Goal: Task Accomplishment & Management: Manage account settings

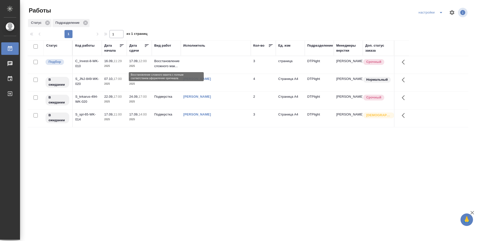
click at [169, 64] on p "Восстановление сложного мак..." at bounding box center [166, 64] width 24 height 10
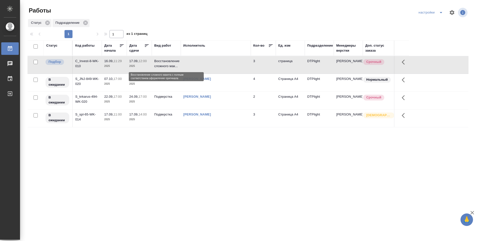
click at [169, 64] on p "Восстановление сложного мак..." at bounding box center [166, 64] width 24 height 10
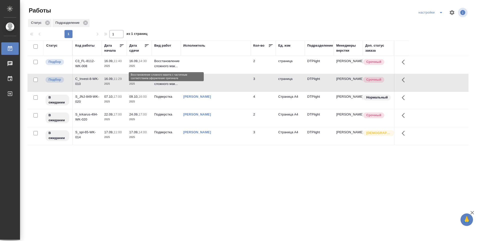
click at [159, 60] on p "Восстановление сложного мак..." at bounding box center [166, 64] width 24 height 10
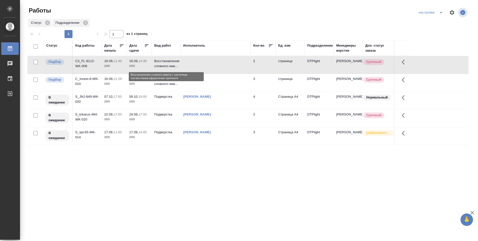
click at [157, 62] on p "Восстановление сложного мак..." at bounding box center [166, 64] width 24 height 10
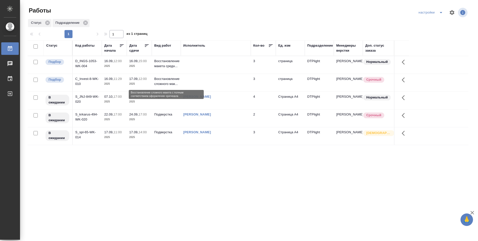
click at [167, 79] on p "Восстановление сложного мак..." at bounding box center [166, 81] width 24 height 10
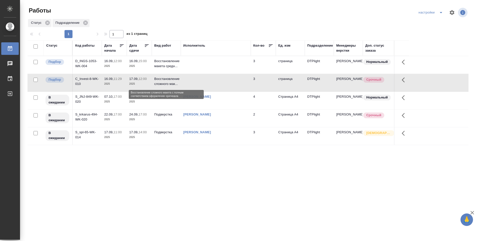
click at [166, 79] on p "Восстановление сложного мак..." at bounding box center [166, 81] width 24 height 10
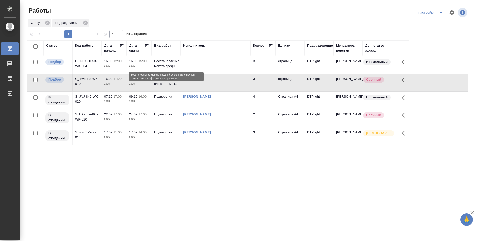
click at [163, 63] on p "Восстановление макета средн..." at bounding box center [166, 64] width 24 height 10
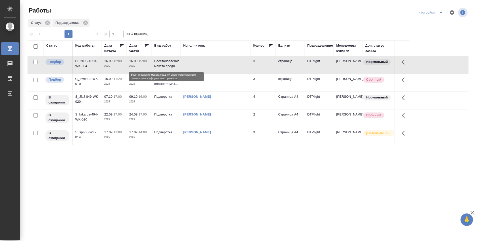
click at [162, 63] on p "Восстановление макета средн..." at bounding box center [166, 64] width 24 height 10
click at [145, 83] on p "2025" at bounding box center [139, 83] width 20 height 5
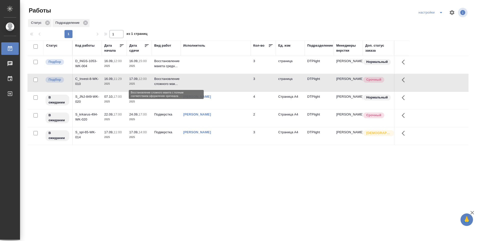
click at [156, 81] on p "Восстановление сложного мак..." at bounding box center [166, 81] width 24 height 10
click at [200, 60] on td at bounding box center [216, 65] width 70 height 18
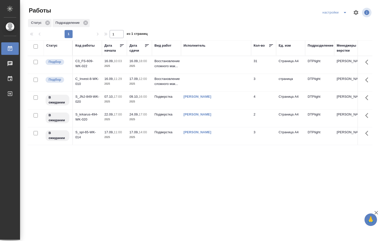
click at [168, 61] on p "Восстановление сложного мак..." at bounding box center [166, 64] width 24 height 10
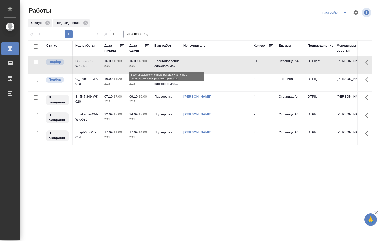
click at [168, 61] on p "Восстановление сложного мак..." at bounding box center [166, 64] width 24 height 10
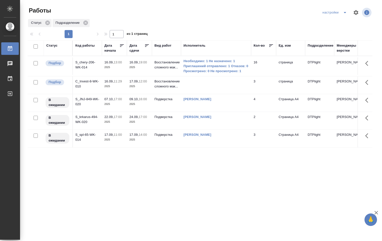
click at [151, 64] on td "16.09, 19:00 2025" at bounding box center [139, 66] width 25 height 18
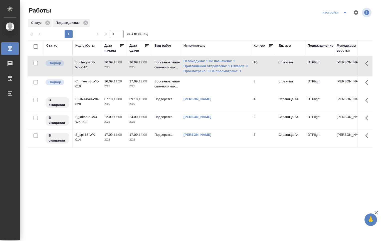
click at [151, 64] on td "16.09, 19:00 2025" at bounding box center [139, 66] width 25 height 18
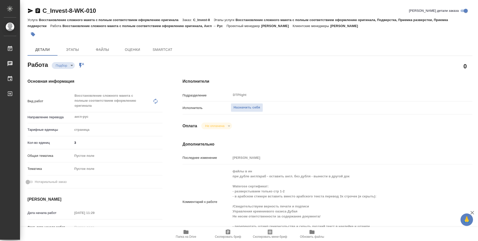
type textarea "x"
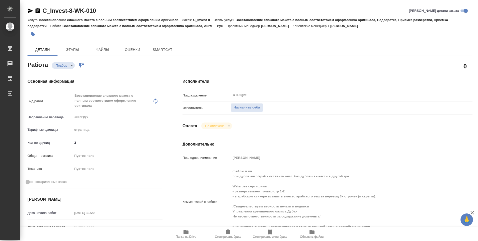
type textarea "x"
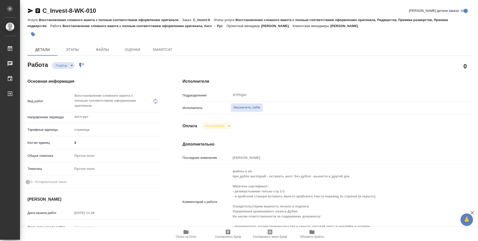
type textarea "x"
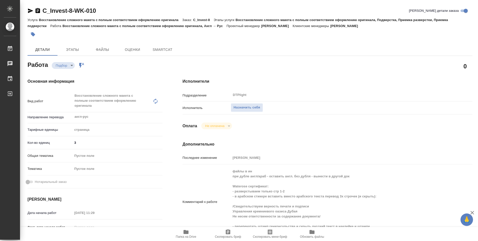
type textarea "x"
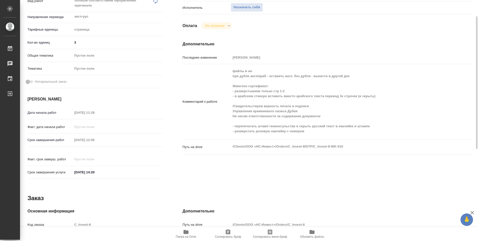
type textarea "x"
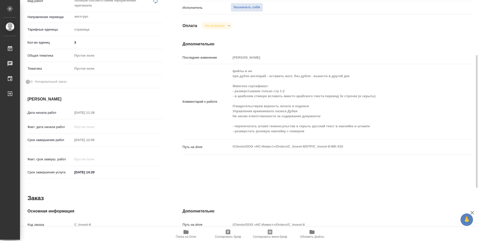
scroll to position [196, 0]
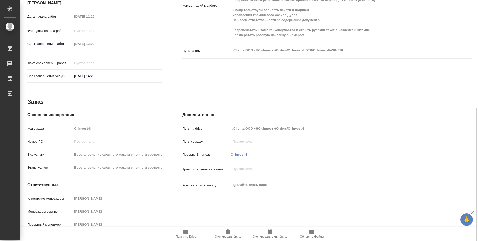
type textarea "x"
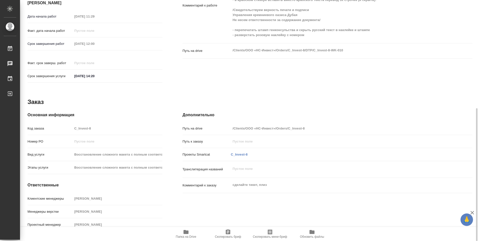
type textarea "x"
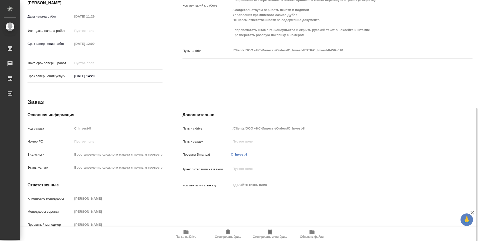
click at [185, 233] on icon "button" at bounding box center [186, 232] width 5 height 4
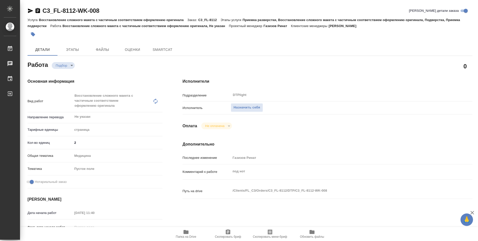
type textarea "x"
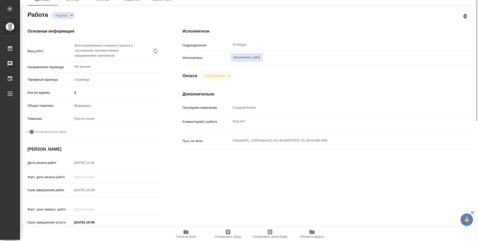
type textarea "x"
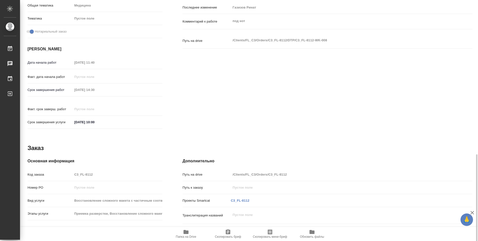
scroll to position [196, 0]
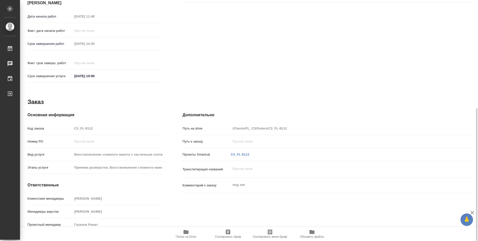
type textarea "x"
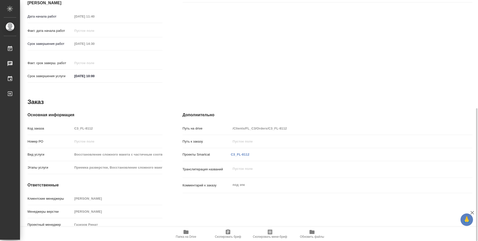
type textarea "x"
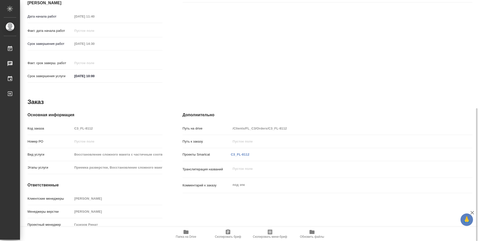
click at [188, 235] on span "Папка на Drive" at bounding box center [186, 237] width 21 height 4
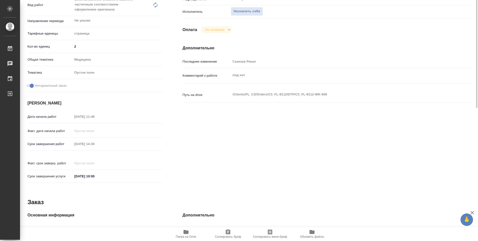
scroll to position [0, 0]
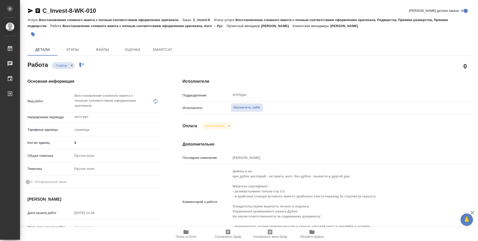
type textarea "x"
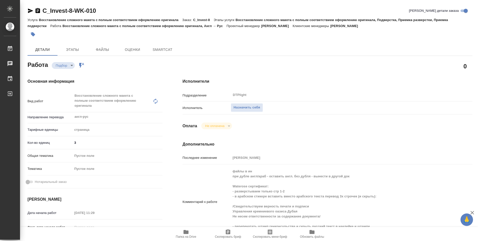
type textarea "x"
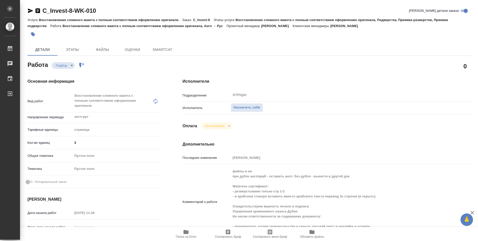
type textarea "x"
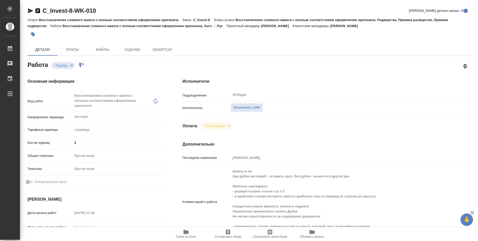
type textarea "x"
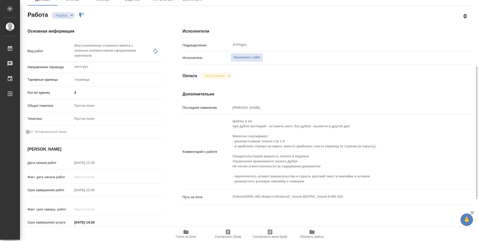
scroll to position [100, 0]
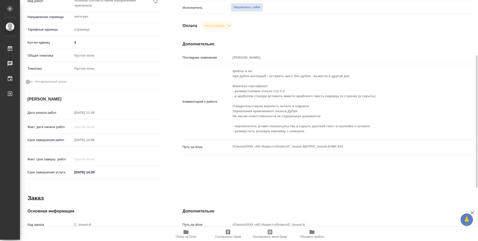
type textarea "x"
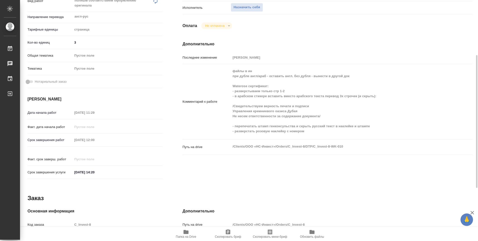
type textarea "x"
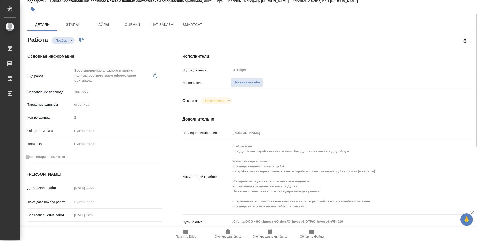
scroll to position [0, 0]
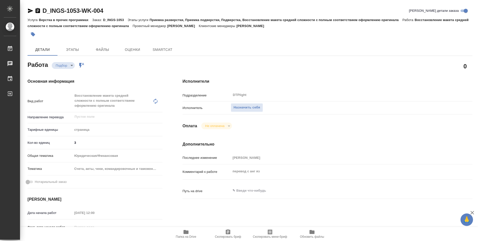
type textarea "x"
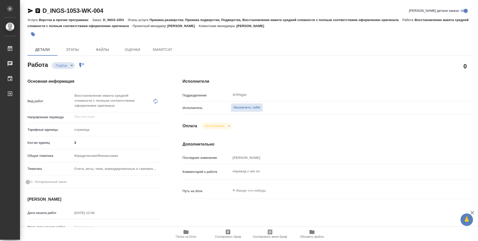
type textarea "x"
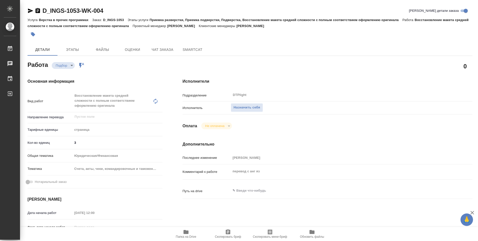
scroll to position [25, 0]
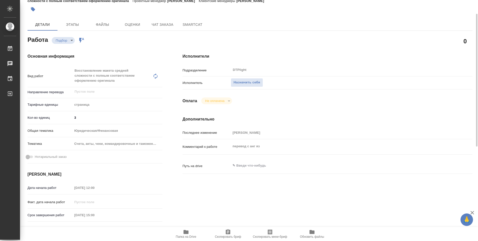
type textarea "x"
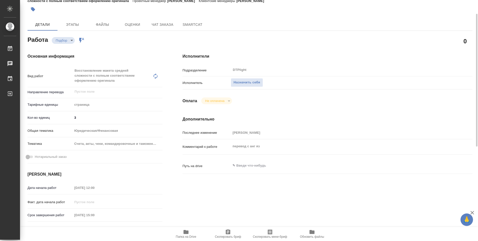
type textarea "x"
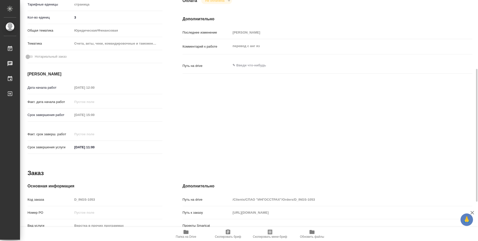
scroll to position [196, 0]
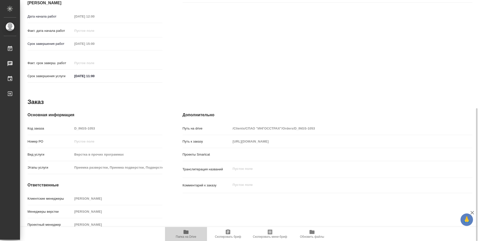
click at [186, 235] on span "Папка на Drive" at bounding box center [186, 237] width 21 height 4
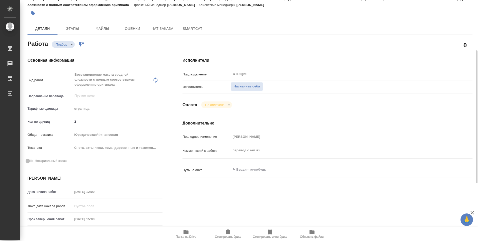
scroll to position [0, 0]
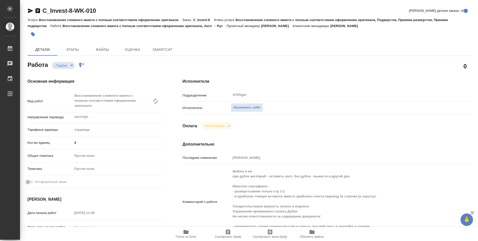
type textarea "x"
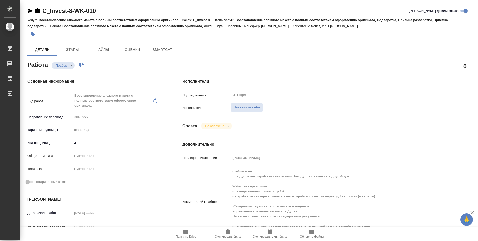
type textarea "x"
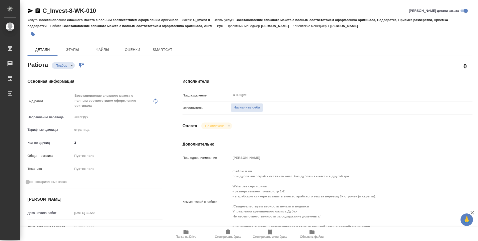
type textarea "x"
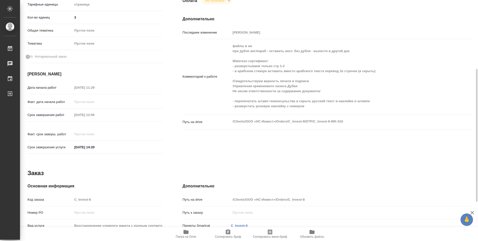
scroll to position [196, 0]
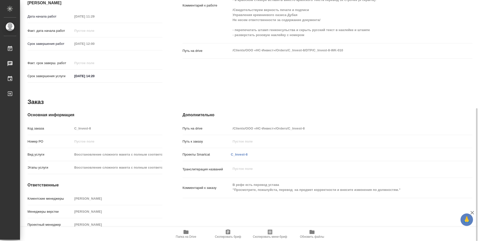
type textarea "x"
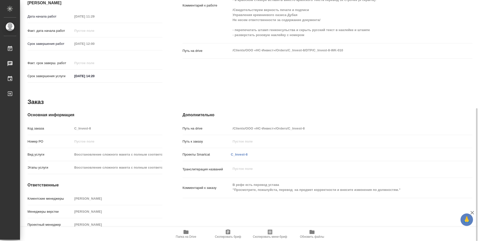
click at [188, 232] on icon "button" at bounding box center [186, 232] width 5 height 4
type textarea "x"
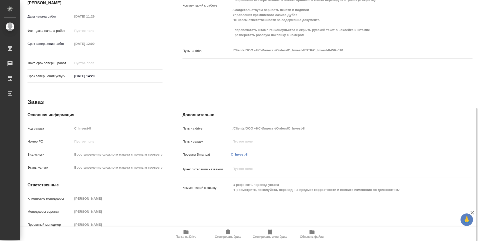
type textarea "x"
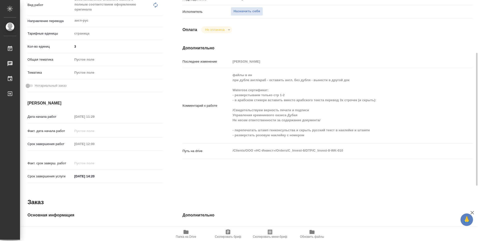
scroll to position [0, 0]
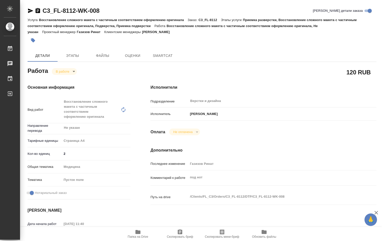
type textarea "x"
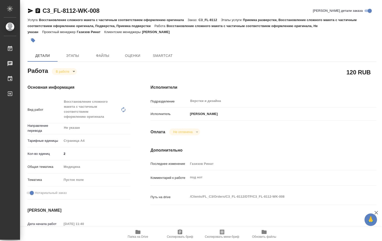
type textarea "x"
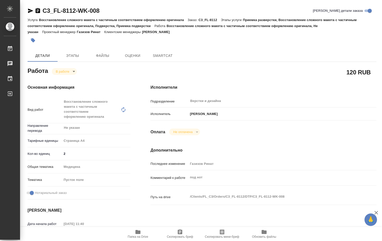
type textarea "x"
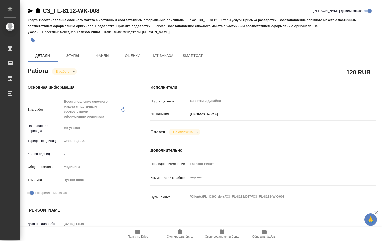
type textarea "x"
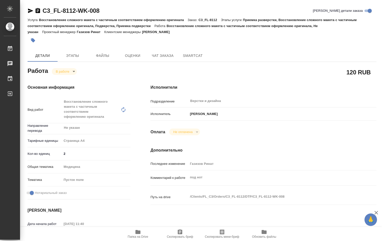
type textarea "x"
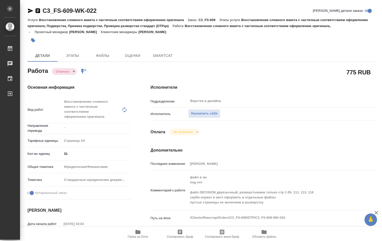
type textarea "x"
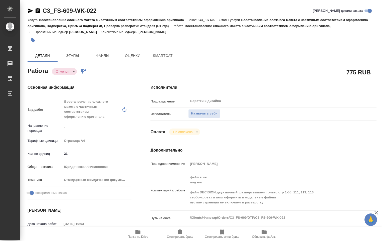
type textarea "x"
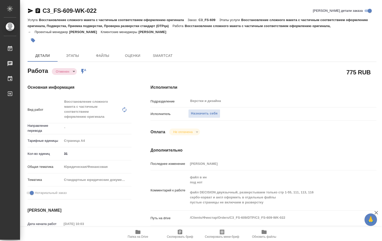
type textarea "x"
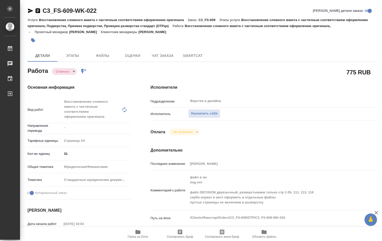
type textarea "x"
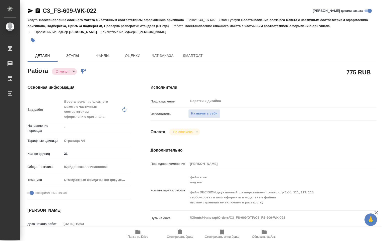
type textarea "x"
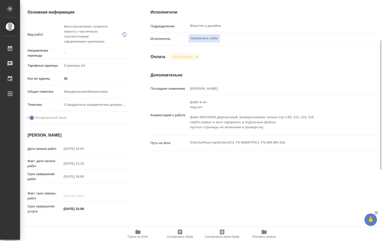
scroll to position [100, 0]
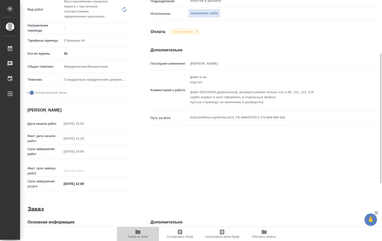
click at [140, 233] on icon "button" at bounding box center [137, 232] width 5 height 4
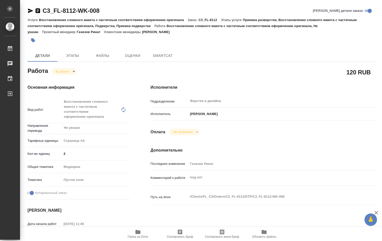
type textarea "x"
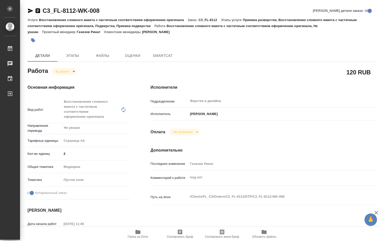
type textarea "x"
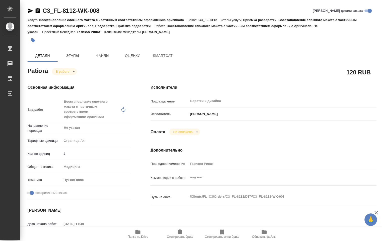
type textarea "x"
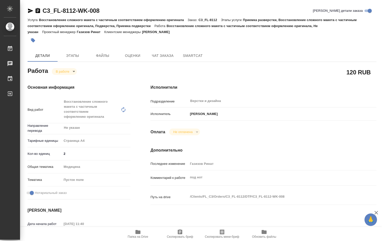
type textarea "x"
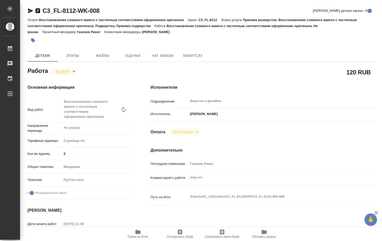
type textarea "x"
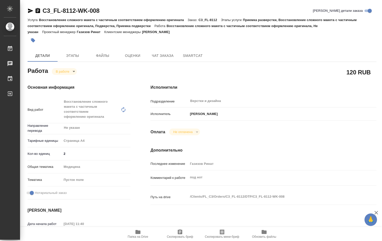
type textarea "x"
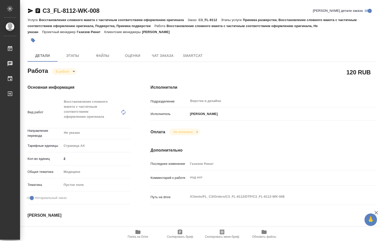
type textarea "x"
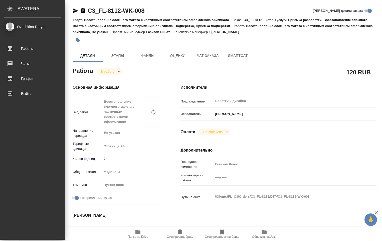
type textarea "x"
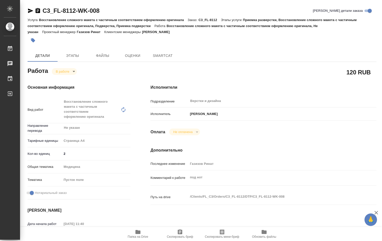
type textarea "x"
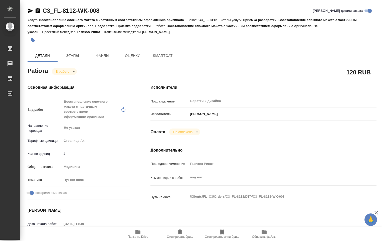
type textarea "x"
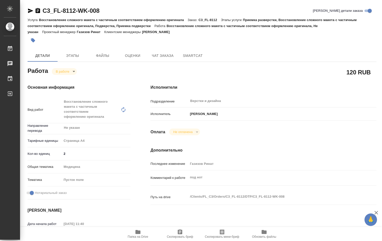
type textarea "x"
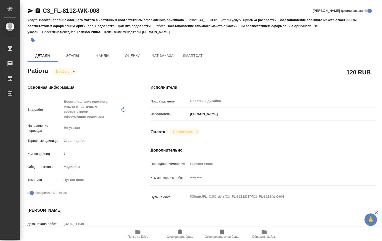
type textarea "x"
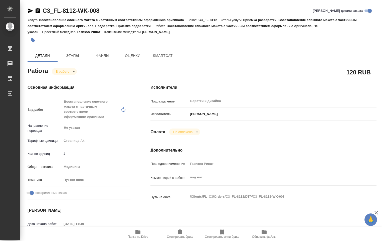
type textarea "x"
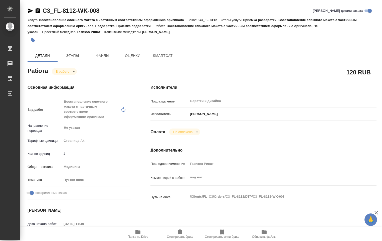
type textarea "x"
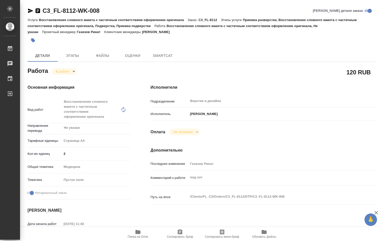
type textarea "x"
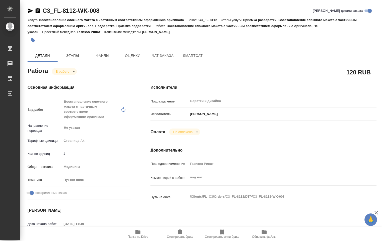
type textarea "x"
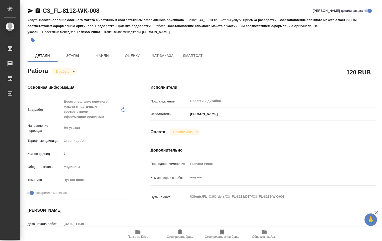
type textarea "x"
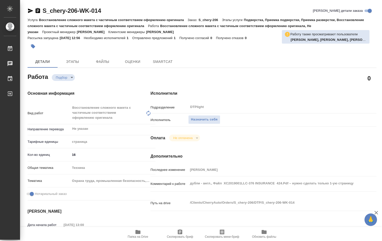
type textarea "x"
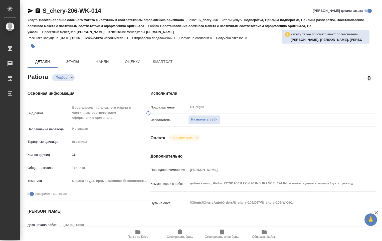
type textarea "x"
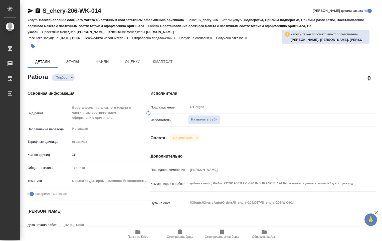
type textarea "x"
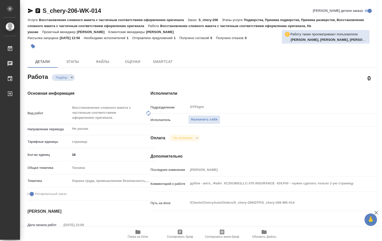
type textarea "x"
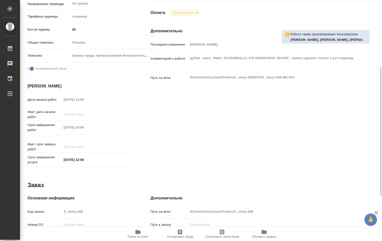
type textarea "x"
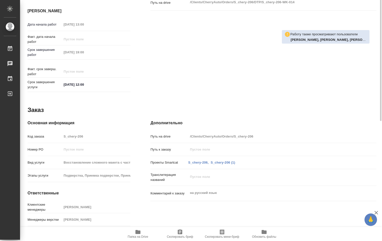
scroll to position [208, 0]
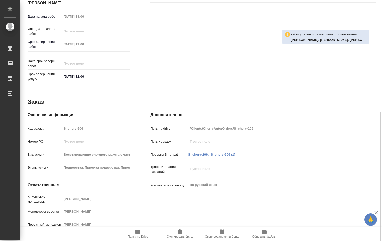
type textarea "x"
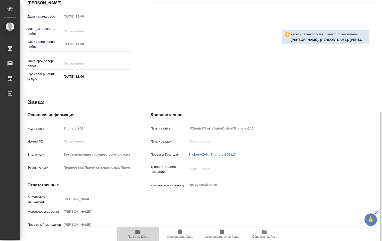
click at [135, 231] on span "Папка на Drive" at bounding box center [138, 234] width 36 height 10
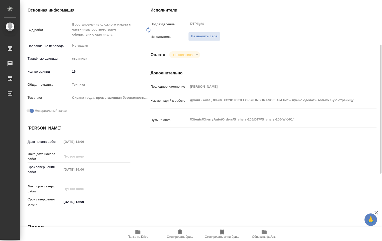
scroll to position [0, 0]
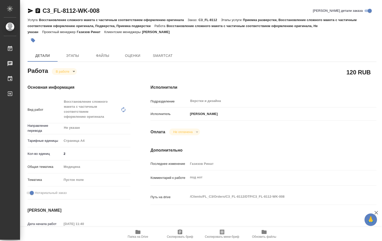
type textarea "x"
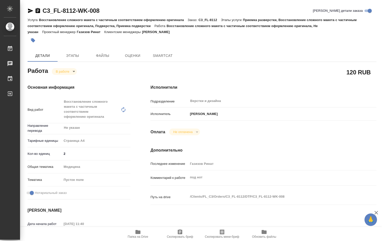
type textarea "x"
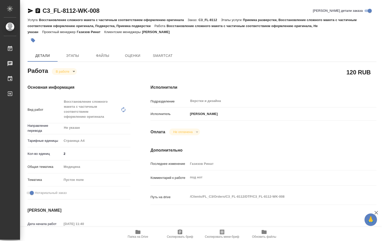
type textarea "x"
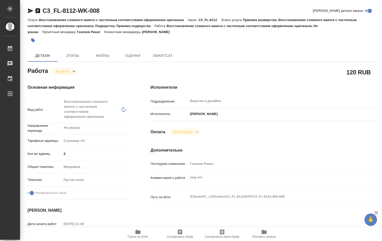
type textarea "x"
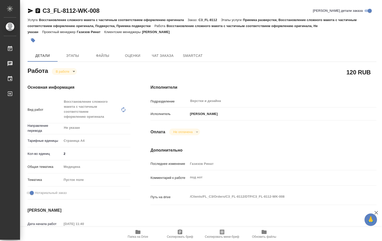
type textarea "x"
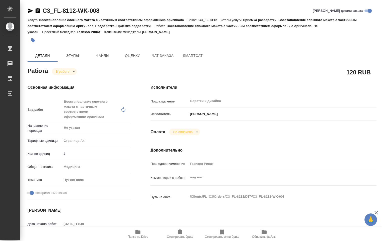
type textarea "x"
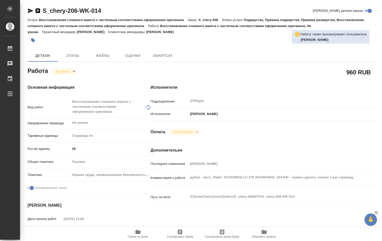
type textarea "x"
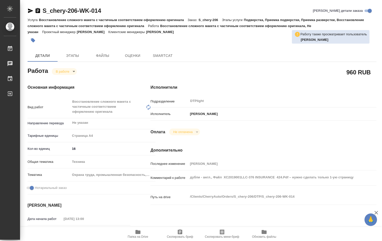
type textarea "x"
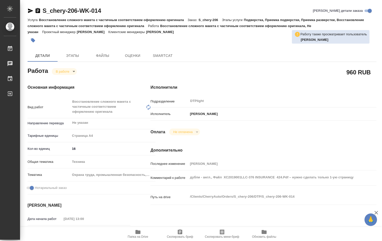
type textarea "x"
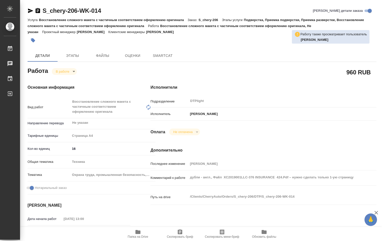
type textarea "x"
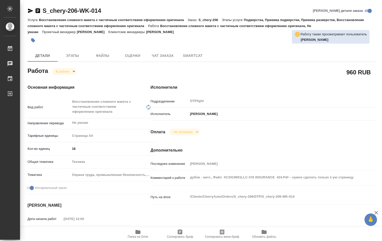
type textarea "x"
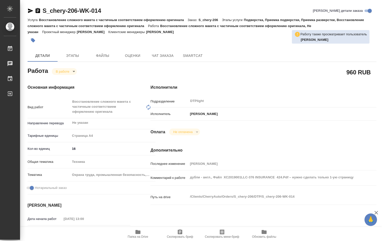
type textarea "x"
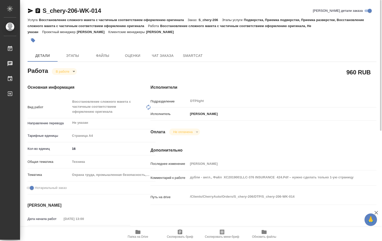
scroll to position [25, 0]
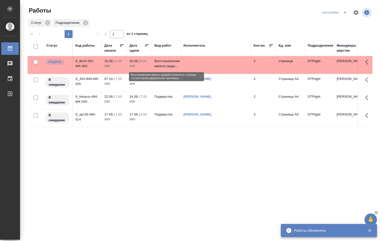
click at [172, 66] on p "Восстановление макета средн..." at bounding box center [166, 64] width 24 height 10
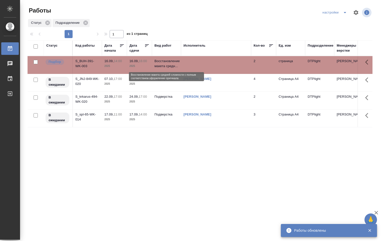
click at [172, 66] on p "Восстановление макета средн..." at bounding box center [166, 64] width 24 height 10
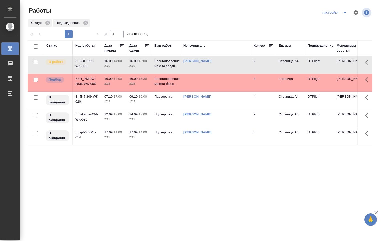
click at [186, 84] on td at bounding box center [216, 83] width 70 height 18
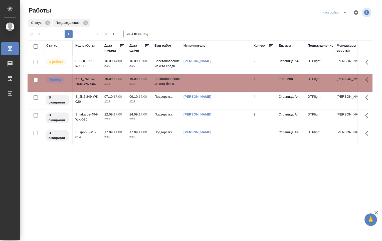
click at [186, 84] on td at bounding box center [216, 83] width 70 height 18
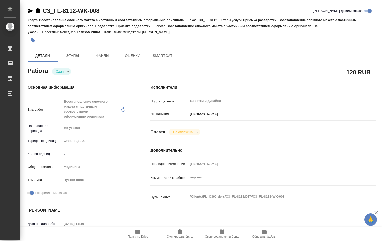
type textarea "x"
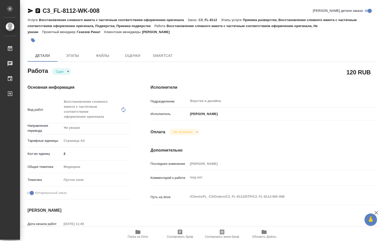
type textarea "x"
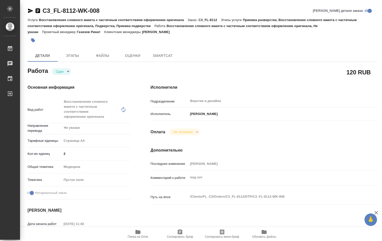
type textarea "x"
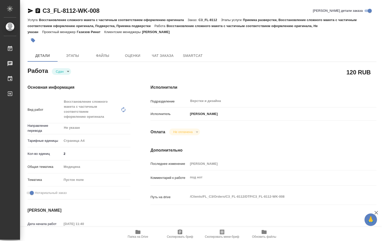
type textarea "x"
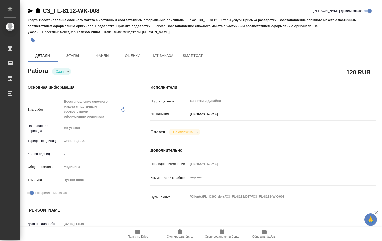
type textarea "x"
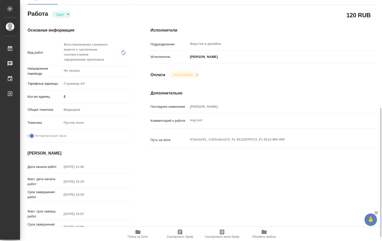
scroll to position [157, 0]
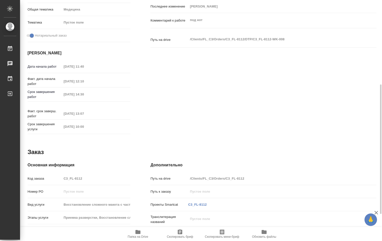
click at [140, 233] on icon "button" at bounding box center [137, 232] width 5 height 4
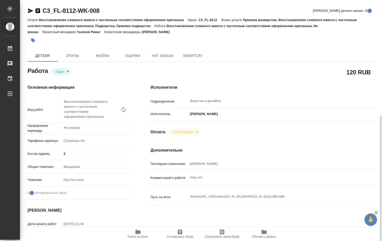
scroll to position [75, 0]
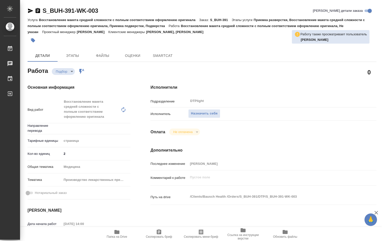
type textarea "x"
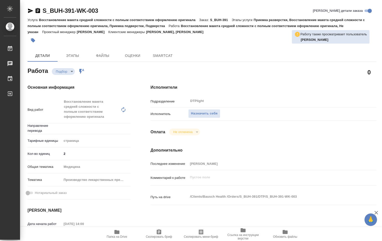
type textarea "x"
type input "Не указан"
type textarea "x"
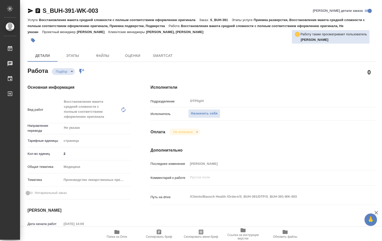
type textarea "x"
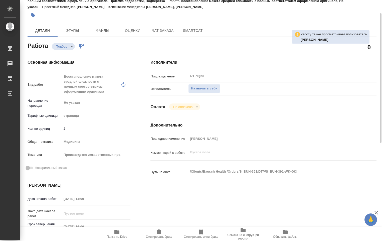
type textarea "x"
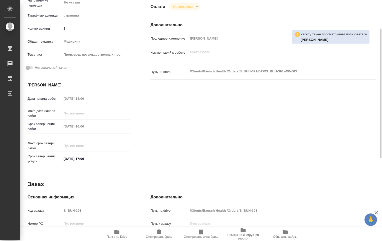
scroll to position [150, 0]
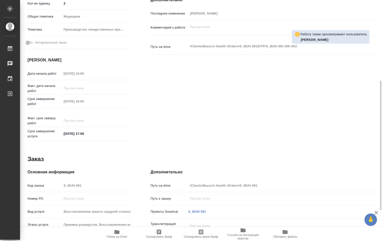
type textarea "x"
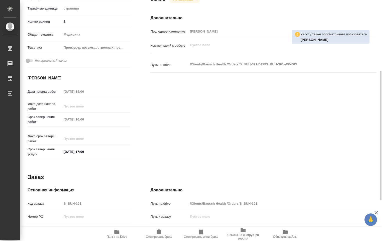
scroll to position [207, 0]
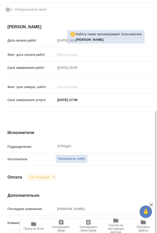
type textarea "x"
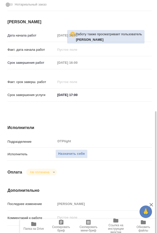
type textarea "x"
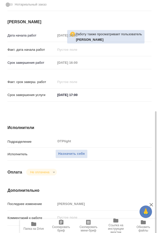
type textarea "x"
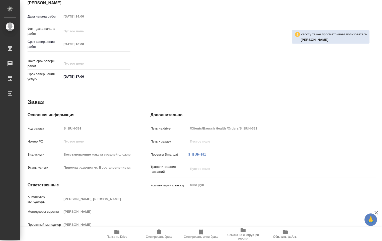
type textarea "x"
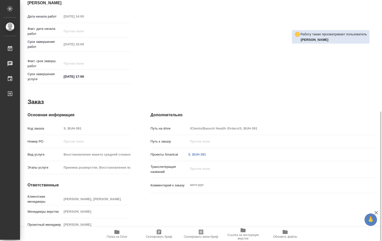
click at [119, 234] on icon "button" at bounding box center [117, 232] width 6 height 6
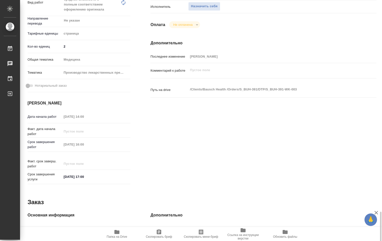
scroll to position [82, 0]
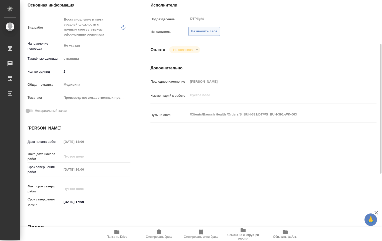
click at [204, 32] on span "Назначить себя" at bounding box center [204, 32] width 27 height 6
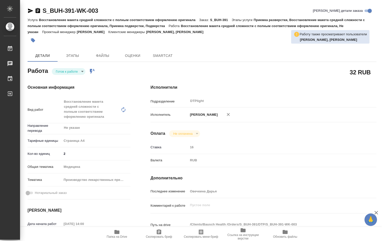
type textarea "x"
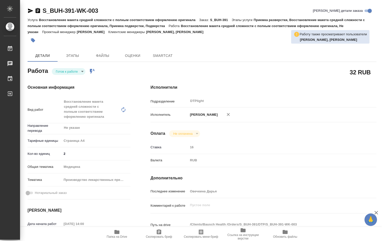
type textarea "x"
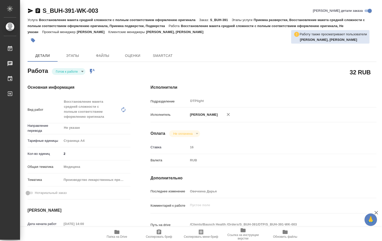
type textarea "x"
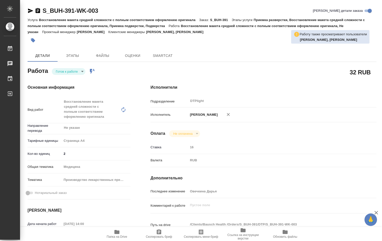
type textarea "x"
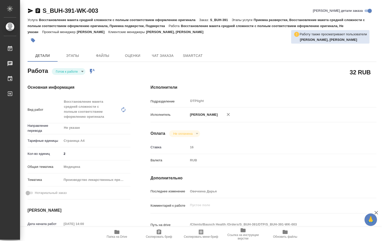
type textarea "x"
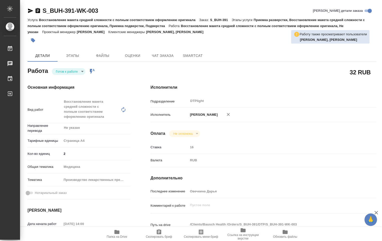
click at [81, 70] on body "🙏 .cls-1 fill:#fff; AWATERA Ovechkina Darya Работы Чаты График Выйти S_BUH-391-…" at bounding box center [191, 120] width 382 height 241
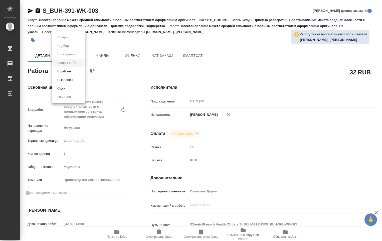
type textarea "x"
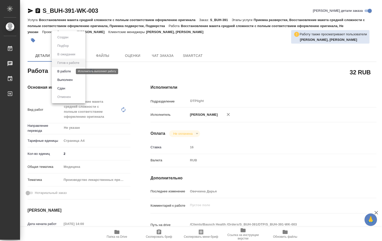
click at [66, 73] on button "В работе" at bounding box center [64, 72] width 17 height 6
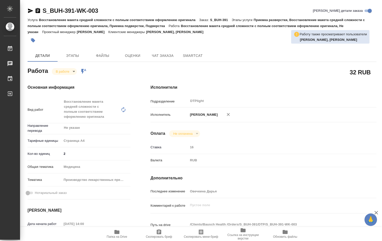
type textarea "x"
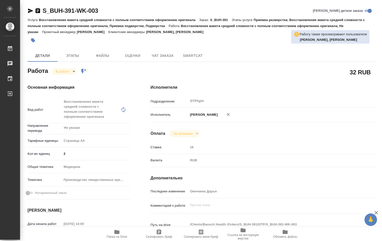
type textarea "x"
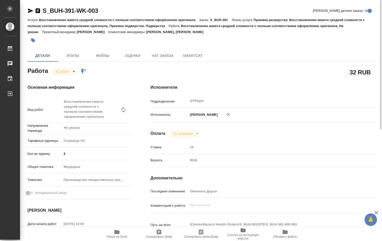
click at [73, 71] on body "🙏 .cls-1 fill:#fff; AWATERA Ovechkina Darya Работы 0 Чаты График Выйти S_BUH-39…" at bounding box center [191, 120] width 382 height 241
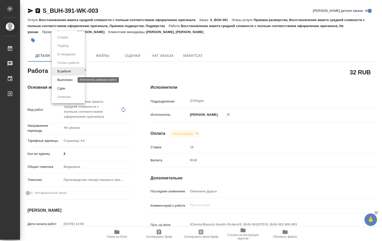
click at [69, 81] on button "Выполнен" at bounding box center [65, 80] width 18 height 6
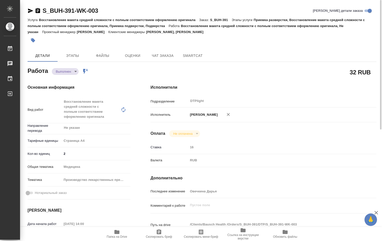
type textarea "x"
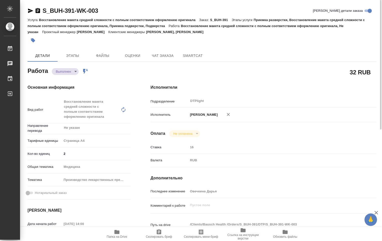
type textarea "x"
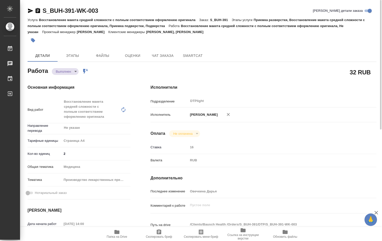
type textarea "x"
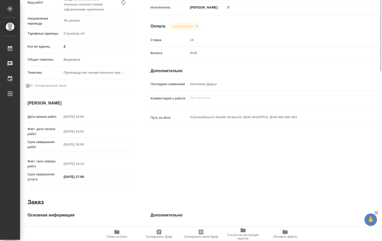
scroll to position [7, 0]
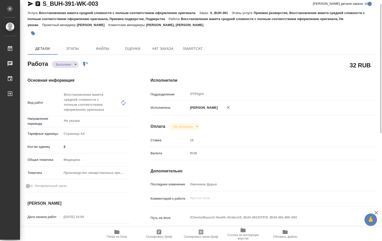
type textarea "x"
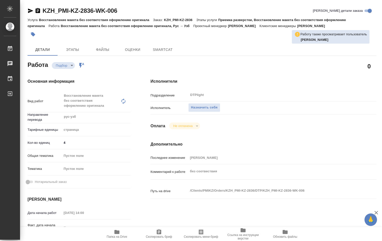
type textarea "x"
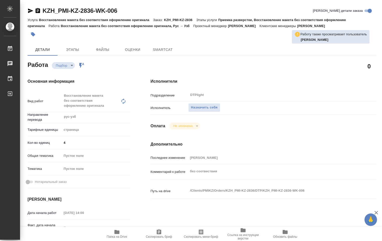
type textarea "x"
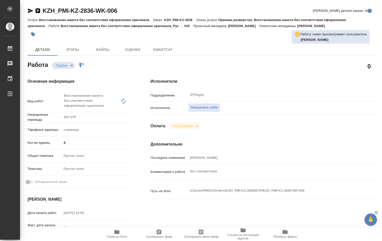
type textarea "x"
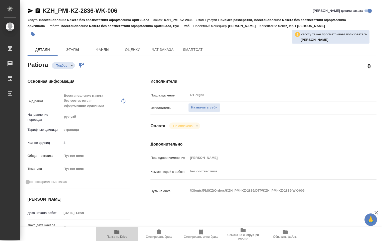
click at [121, 233] on span "Папка на Drive" at bounding box center [117, 234] width 36 height 10
click at [117, 233] on icon "button" at bounding box center [116, 232] width 5 height 4
click at [118, 233] on icon "button" at bounding box center [116, 232] width 5 height 4
type textarea "x"
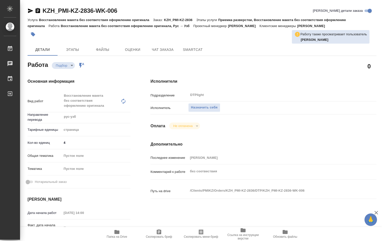
type textarea "x"
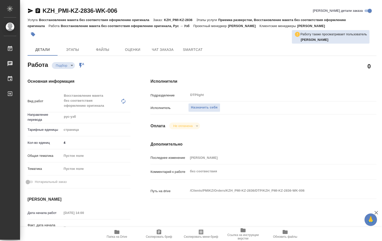
type textarea "x"
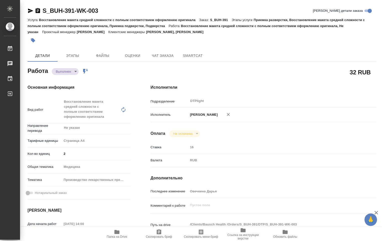
type textarea "x"
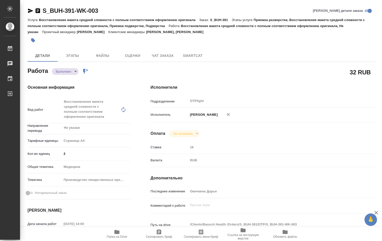
type textarea "x"
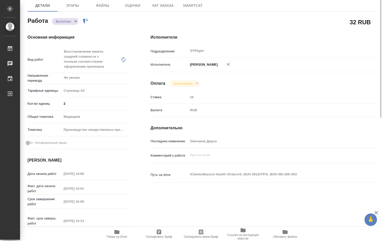
type textarea "x"
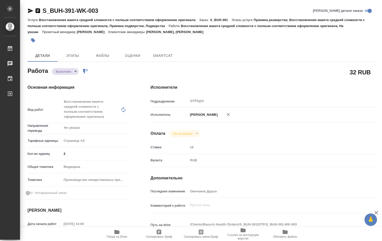
type textarea "x"
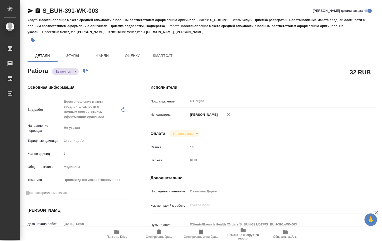
type textarea "x"
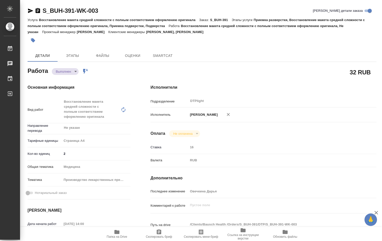
type textarea "x"
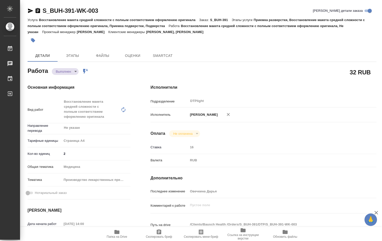
type textarea "x"
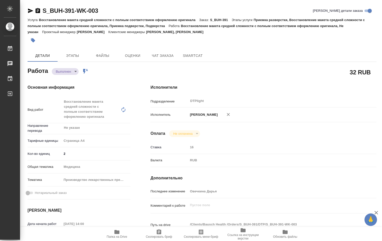
type textarea "x"
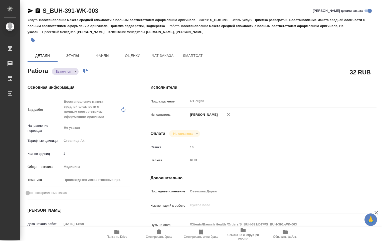
type textarea "x"
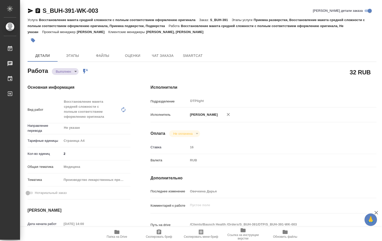
type textarea "x"
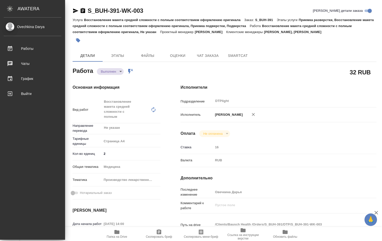
type textarea "x"
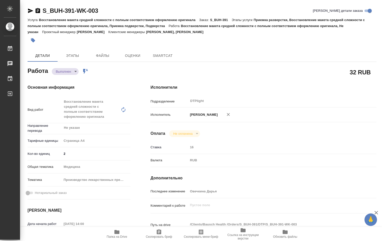
type textarea "x"
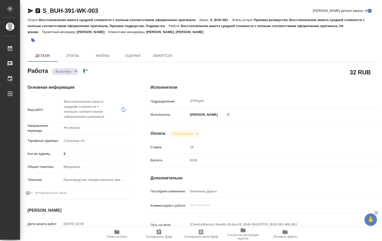
type textarea "x"
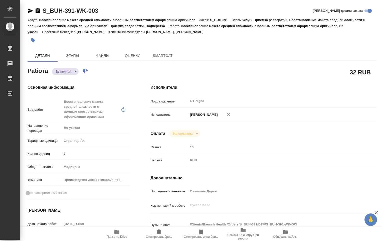
type textarea "x"
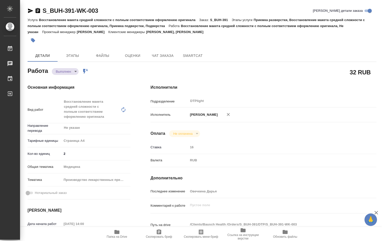
type textarea "x"
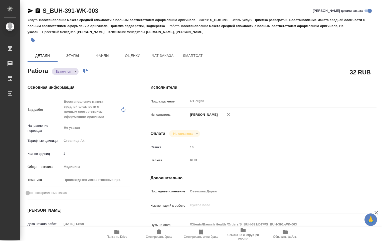
type textarea "x"
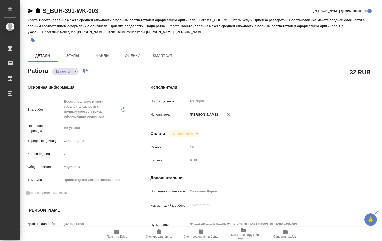
type textarea "x"
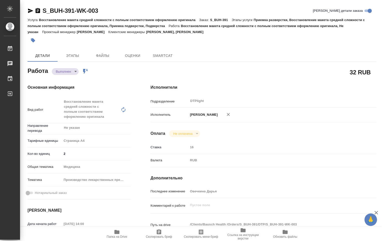
type textarea "x"
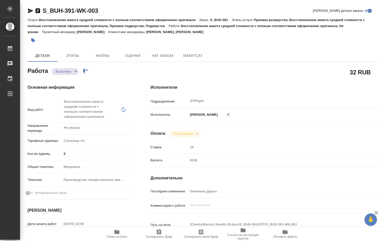
type textarea "x"
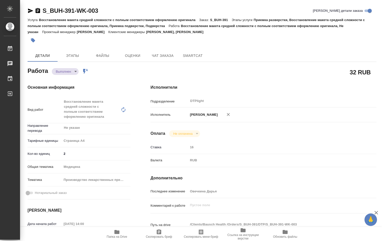
type textarea "x"
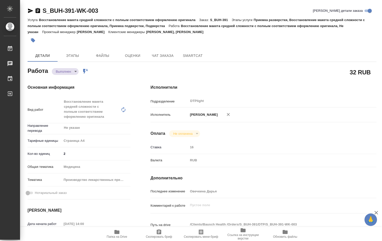
type textarea "x"
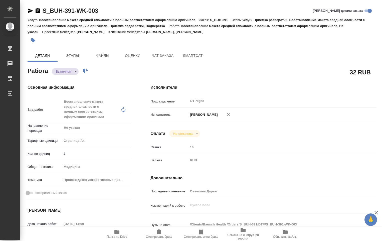
type textarea "x"
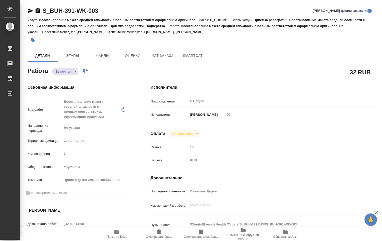
type textarea "x"
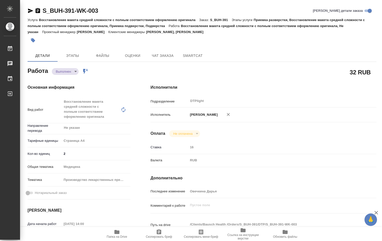
type textarea "x"
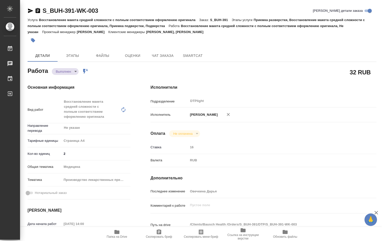
type textarea "x"
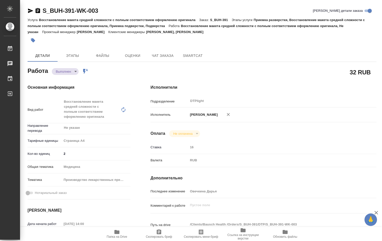
type textarea "x"
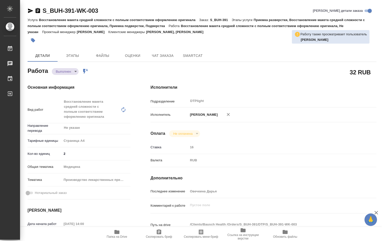
type textarea "x"
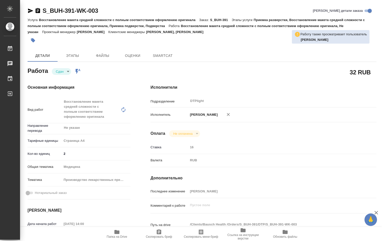
type textarea "x"
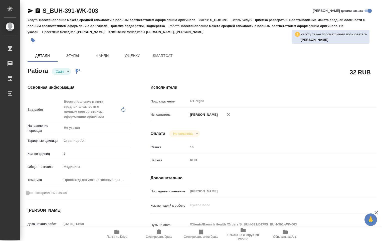
type textarea "x"
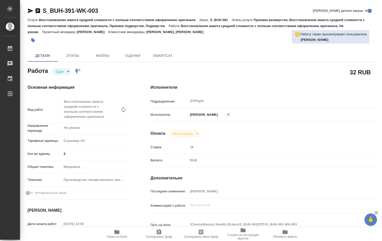
type textarea "x"
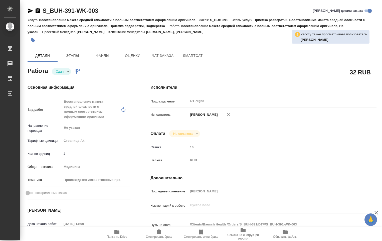
type textarea "x"
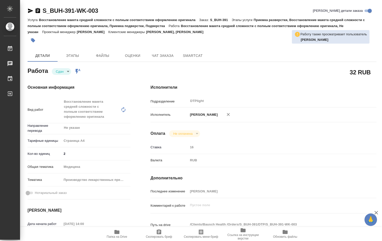
type textarea "x"
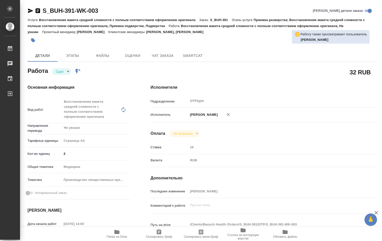
type textarea "x"
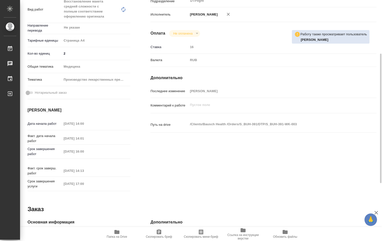
type textarea "x"
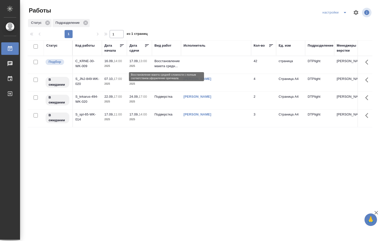
click at [170, 66] on p "Восстановление макета средн..." at bounding box center [166, 64] width 24 height 10
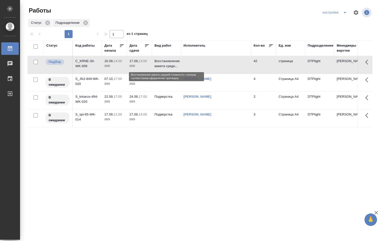
click at [170, 66] on p "Восстановление макета средн..." at bounding box center [166, 64] width 24 height 10
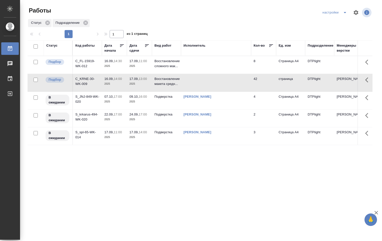
click at [180, 66] on td "Восстановление сложного мак..." at bounding box center [166, 65] width 29 height 18
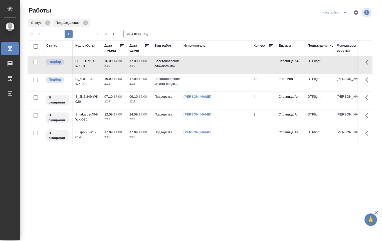
click at [180, 66] on td "Восстановление сложного мак..." at bounding box center [166, 65] width 29 height 18
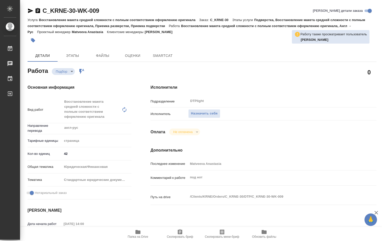
type textarea "x"
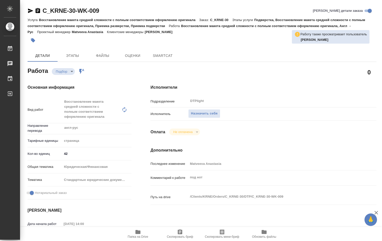
type textarea "x"
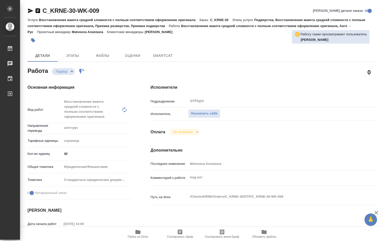
type textarea "x"
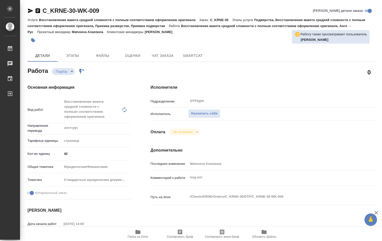
type textarea "x"
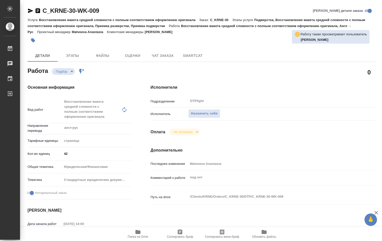
type textarea "x"
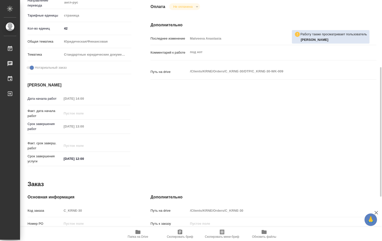
scroll to position [207, 0]
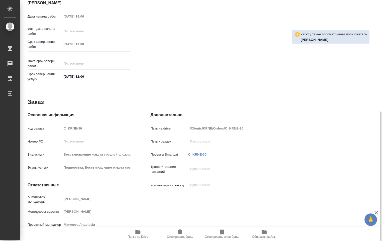
click at [140, 230] on icon "button" at bounding box center [138, 232] width 6 height 6
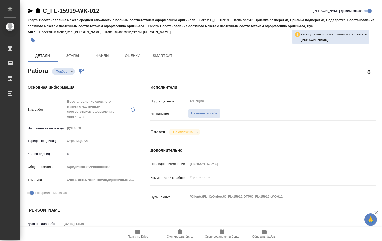
type textarea "x"
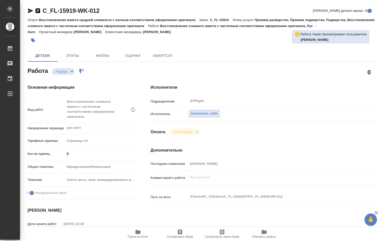
type textarea "x"
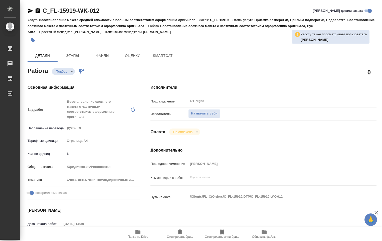
type textarea "x"
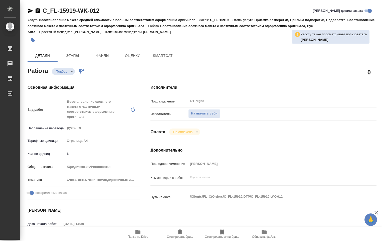
type textarea "x"
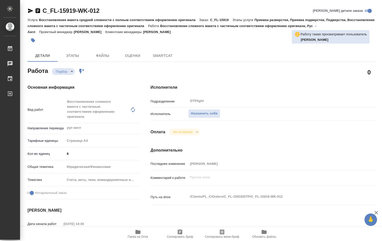
type textarea "x"
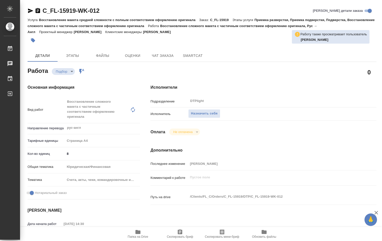
type textarea "x"
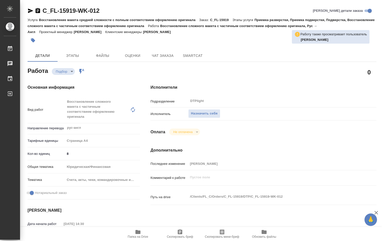
type textarea "x"
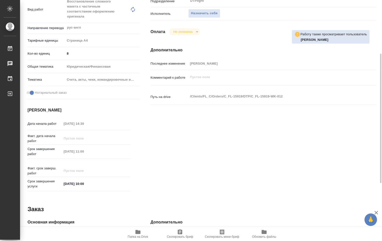
scroll to position [125, 0]
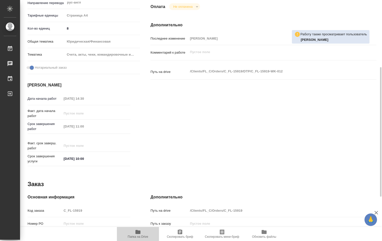
click at [140, 233] on icon "button" at bounding box center [138, 232] width 6 height 6
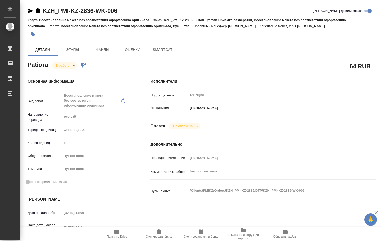
type textarea "x"
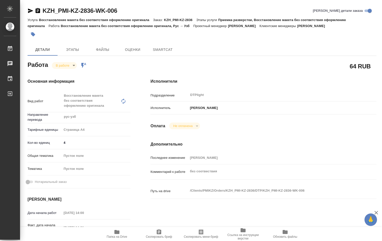
type textarea "x"
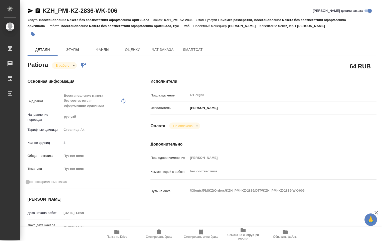
type textarea "x"
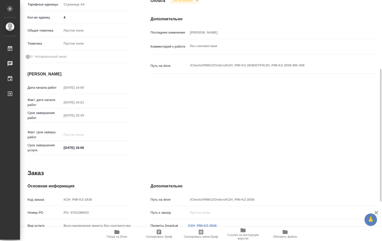
type textarea "x"
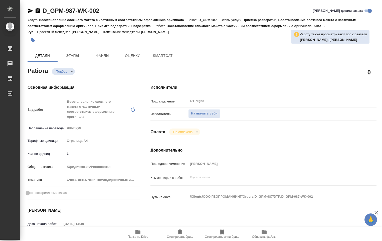
type textarea "x"
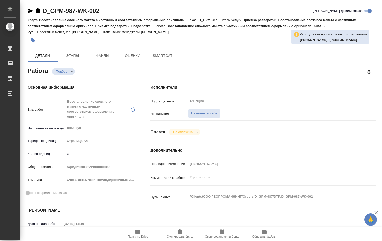
type textarea "x"
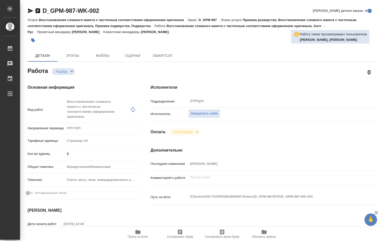
type textarea "x"
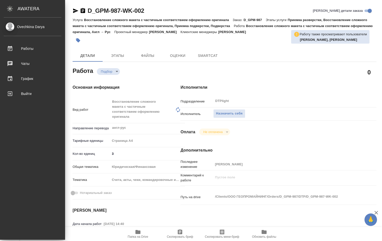
type textarea "x"
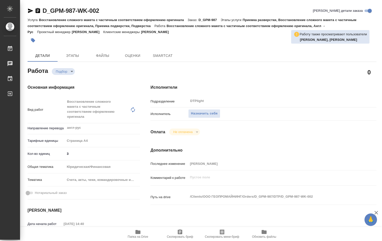
type textarea "x"
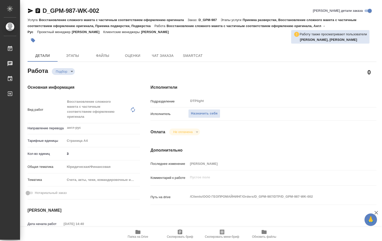
scroll to position [100, 0]
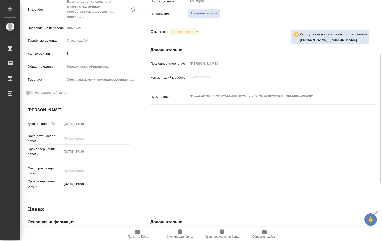
type textarea "x"
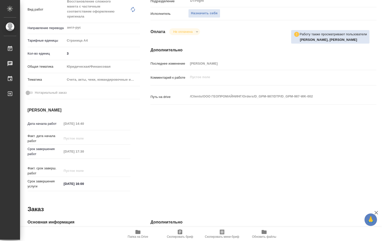
type textarea "x"
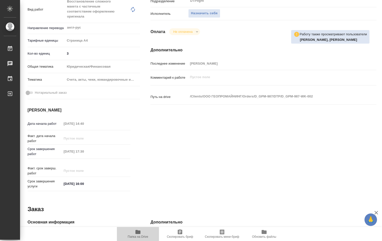
click at [136, 234] on icon "button" at bounding box center [138, 232] width 6 height 6
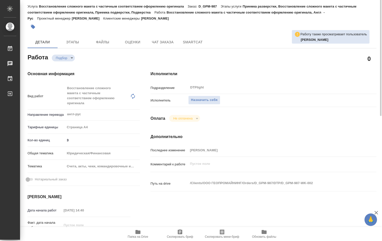
scroll to position [0, 0]
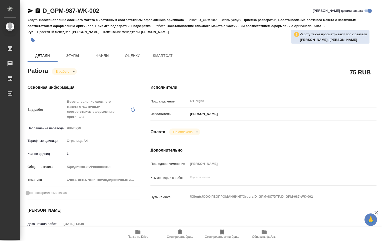
type textarea "x"
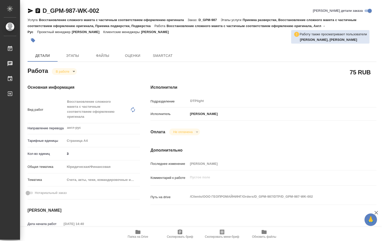
type textarea "x"
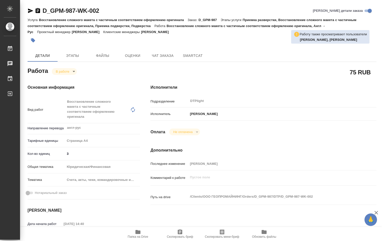
type textarea "x"
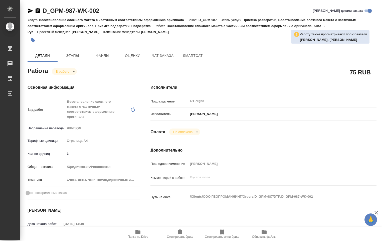
type textarea "x"
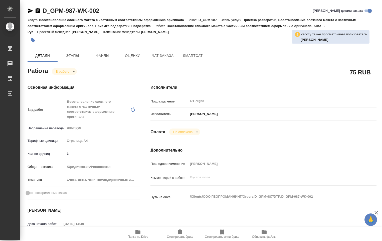
scroll to position [50, 0]
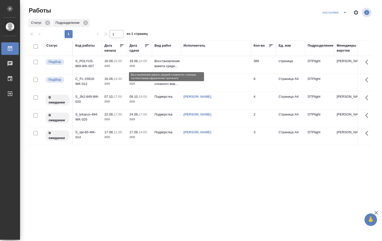
click at [166, 60] on p "Восстановление макета средн..." at bounding box center [166, 64] width 24 height 10
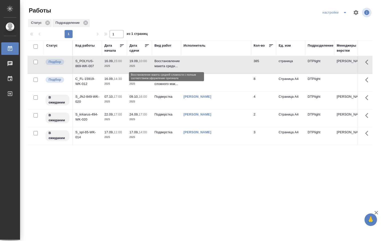
click at [165, 62] on p "Восстановление макета средн..." at bounding box center [166, 64] width 24 height 10
click at [166, 61] on p "Восстановление макета средн..." at bounding box center [166, 64] width 24 height 10
click at [164, 59] on p "Восстановление макета средн..." at bounding box center [166, 64] width 24 height 10
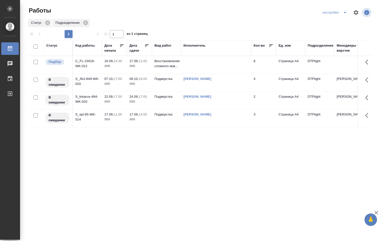
click at [116, 158] on div "Статус Код работы Дата начала Дата сдачи Вид работ Исполнитель Кол-во Ед. изм П…" at bounding box center [200, 130] width 345 height 180
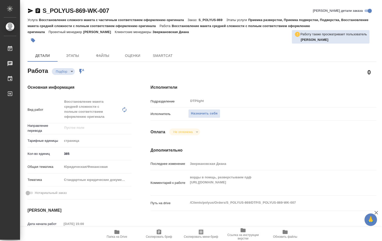
type textarea "x"
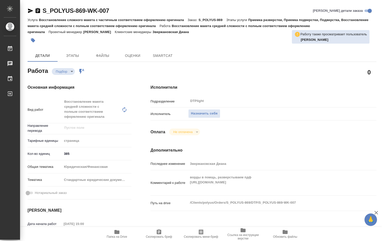
type textarea "x"
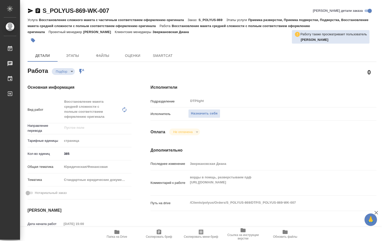
type textarea "x"
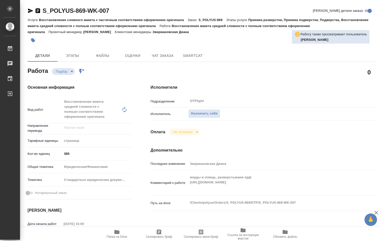
type textarea "x"
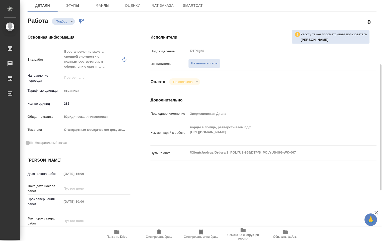
scroll to position [75, 0]
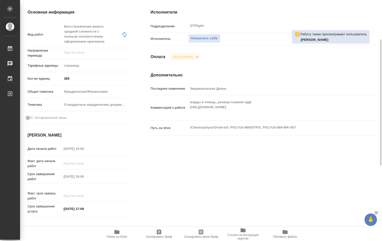
type textarea "x"
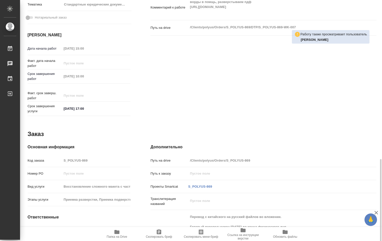
scroll to position [219, 0]
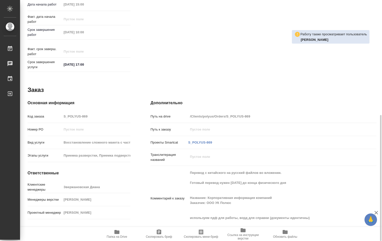
click at [122, 234] on span "Папка на Drive" at bounding box center [117, 234] width 36 height 10
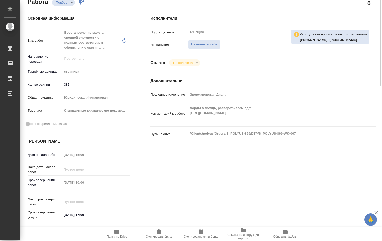
scroll to position [0, 0]
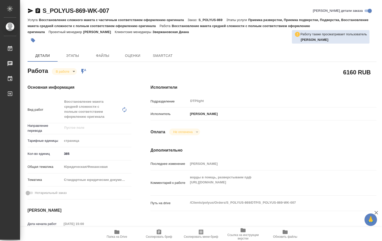
type textarea "x"
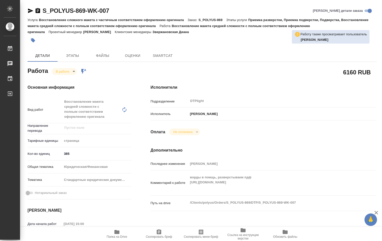
type textarea "x"
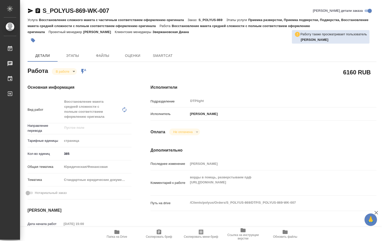
type textarea "x"
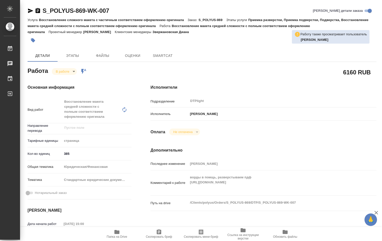
type textarea "x"
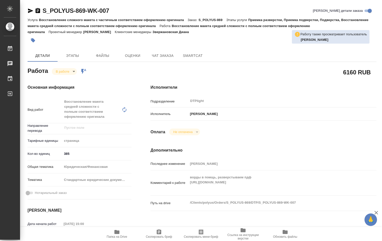
type textarea "x"
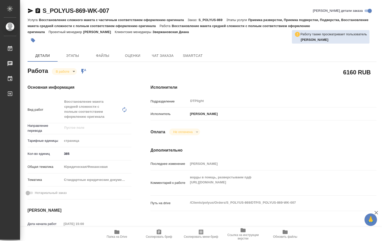
type textarea "x"
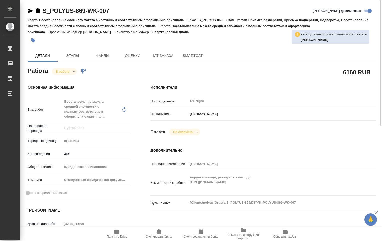
type textarea "x"
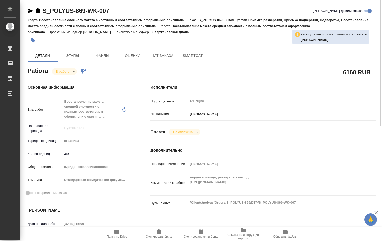
type textarea "x"
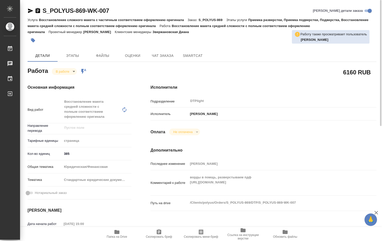
type textarea "x"
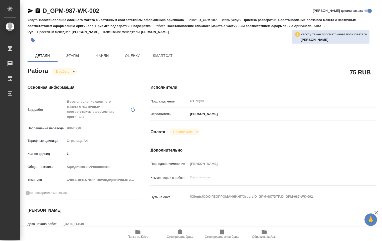
type textarea "x"
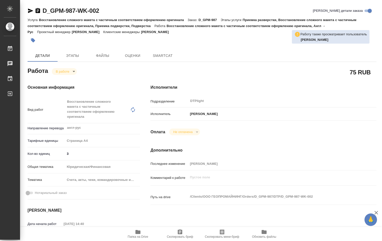
type textarea "x"
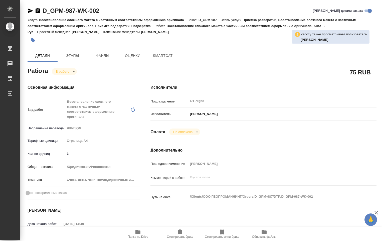
type textarea "x"
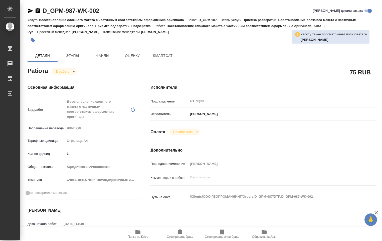
type textarea "x"
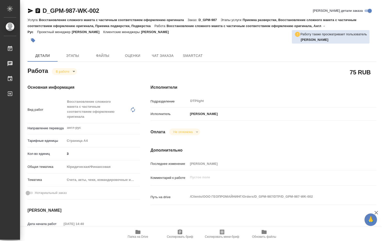
type textarea "x"
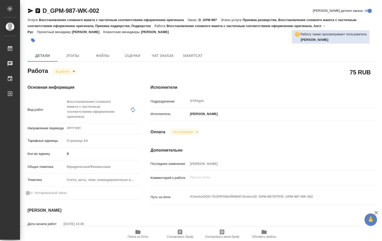
type textarea "x"
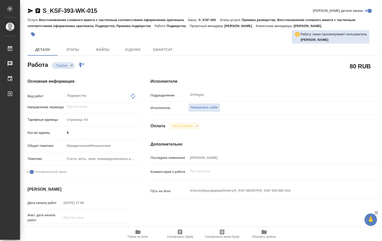
type textarea "x"
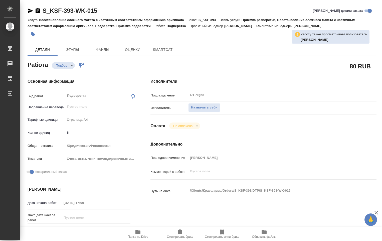
type textarea "x"
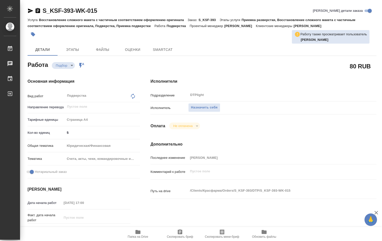
type textarea "x"
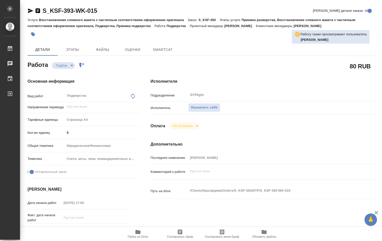
type textarea "x"
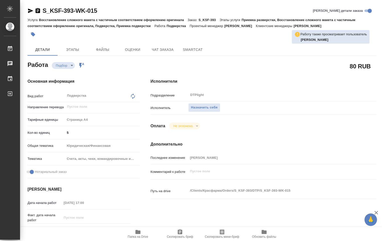
type textarea "x"
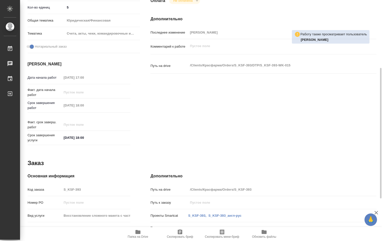
type textarea "x"
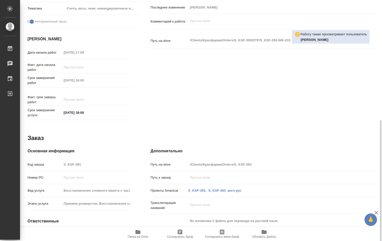
scroll to position [203, 0]
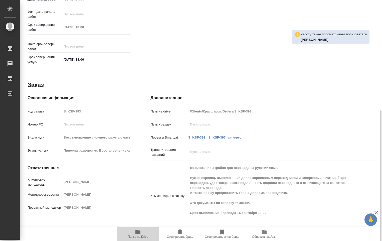
click at [143, 233] on span "Папка на Drive" at bounding box center [138, 234] width 36 height 10
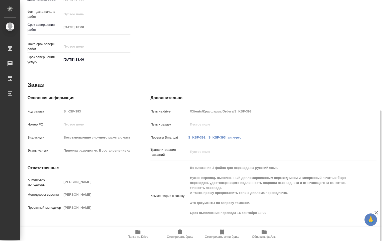
type textarea "x"
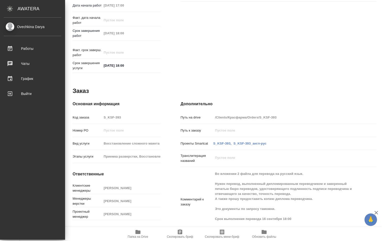
type textarea "x"
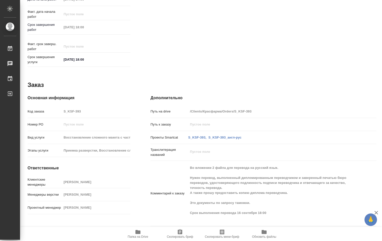
type textarea "x"
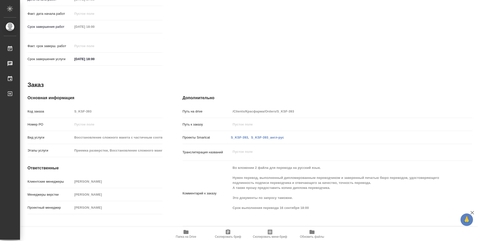
type textarea "x"
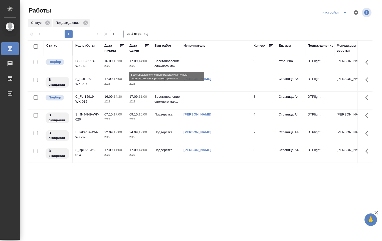
click at [161, 67] on p "Восстановление сложного мак..." at bounding box center [166, 64] width 24 height 10
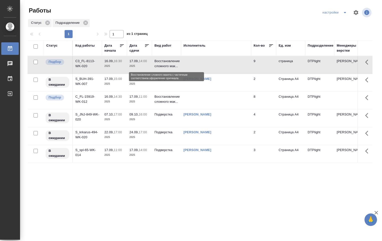
click at [161, 67] on p "Восстановление сложного мак..." at bounding box center [166, 64] width 24 height 10
click at [161, 68] on p "Восстановление сложного мак..." at bounding box center [166, 64] width 24 height 10
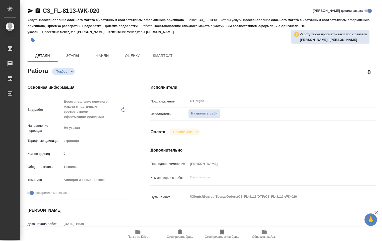
type textarea "x"
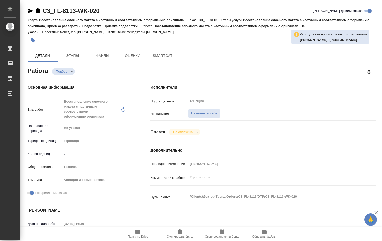
type textarea "x"
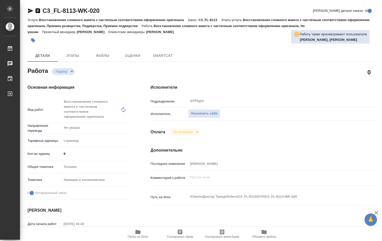
type textarea "x"
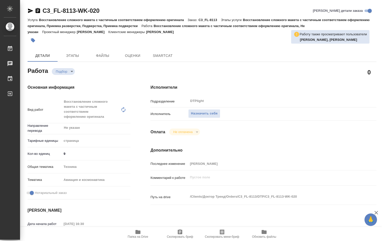
type textarea "x"
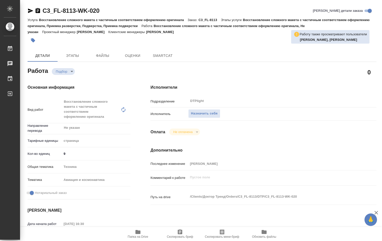
type textarea "x"
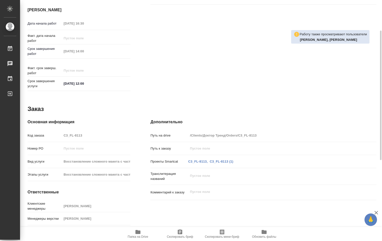
type textarea "x"
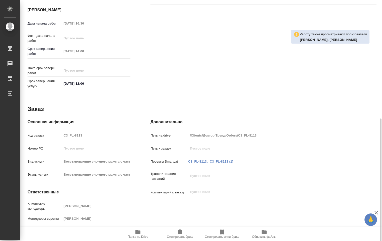
scroll to position [207, 0]
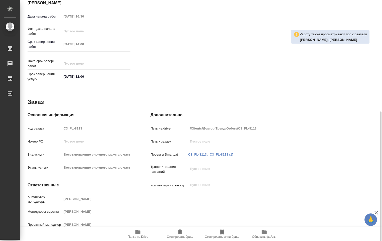
type textarea "x"
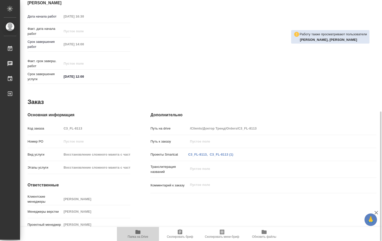
click at [140, 234] on icon "button" at bounding box center [138, 232] width 6 height 6
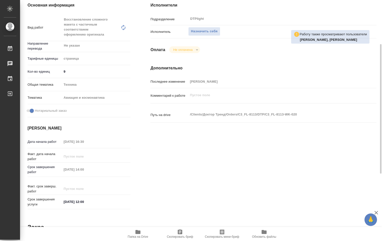
scroll to position [32, 0]
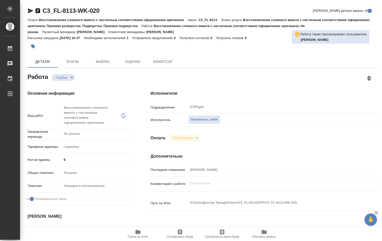
type textarea "x"
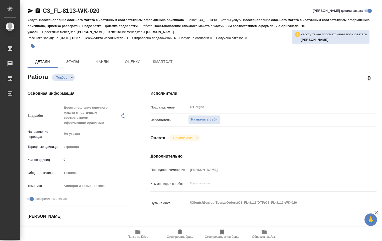
type textarea "x"
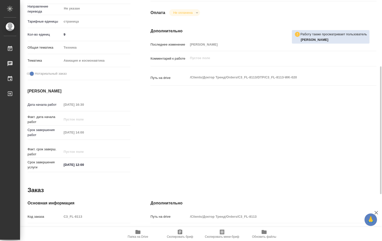
type textarea "x"
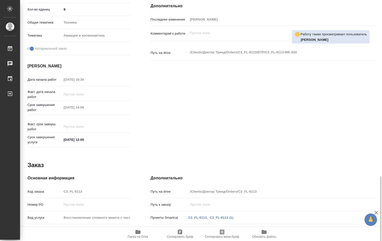
scroll to position [213, 0]
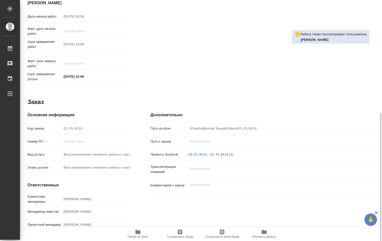
type textarea "x"
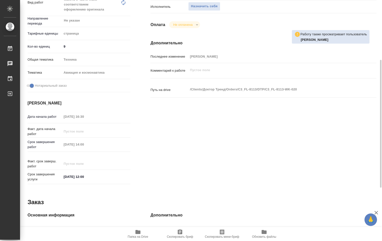
scroll to position [0, 0]
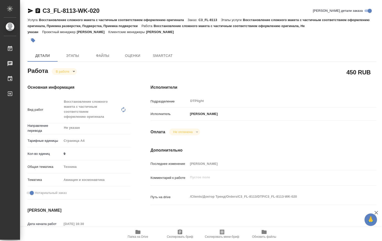
type textarea "x"
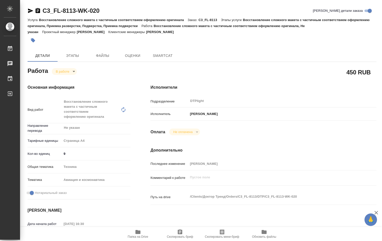
type textarea "x"
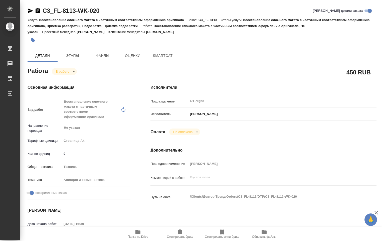
type textarea "x"
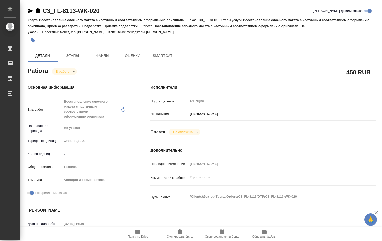
type textarea "x"
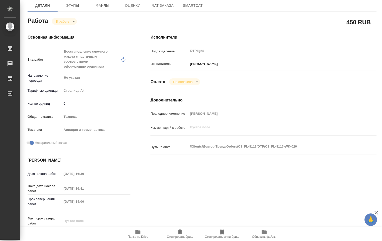
type textarea "x"
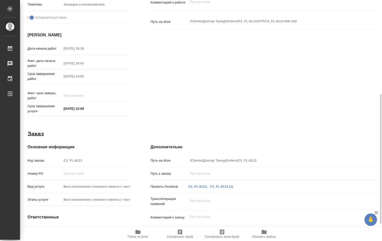
type textarea "x"
